Goal: Communication & Community: Answer question/provide support

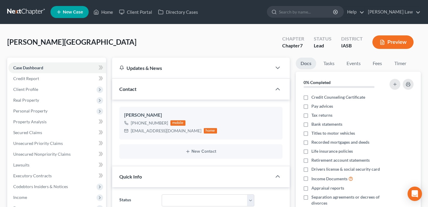
scroll to position [326, 0]
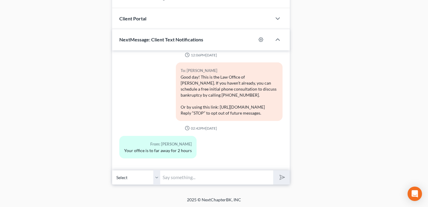
click at [189, 177] on input "text" at bounding box center [216, 177] width 113 height 15
drag, startPoint x: 217, startPoint y: 177, endPoint x: 306, endPoint y: 173, distance: 88.7
click at [268, 176] on input "Hi [PERSON_NAME], I work with clients throughout the state of [US_STATE]. Every…" at bounding box center [216, 177] width 113 height 15
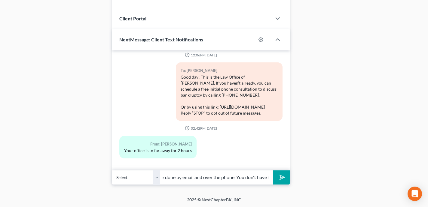
drag, startPoint x: 269, startPoint y: 179, endPoint x: 207, endPoint y: 179, distance: 61.9
click at [207, 179] on input "Hi [PERSON_NAME], I work with clients throughout the state of [US_STATE]. Every…" at bounding box center [216, 177] width 113 height 15
type input "Hi [PERSON_NAME], I work with clients throughout the state of [US_STATE]. Every…"
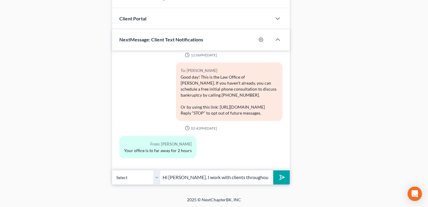
click at [278, 179] on icon "submit" at bounding box center [281, 178] width 6 height 6
